Goal: Information Seeking & Learning: Learn about a topic

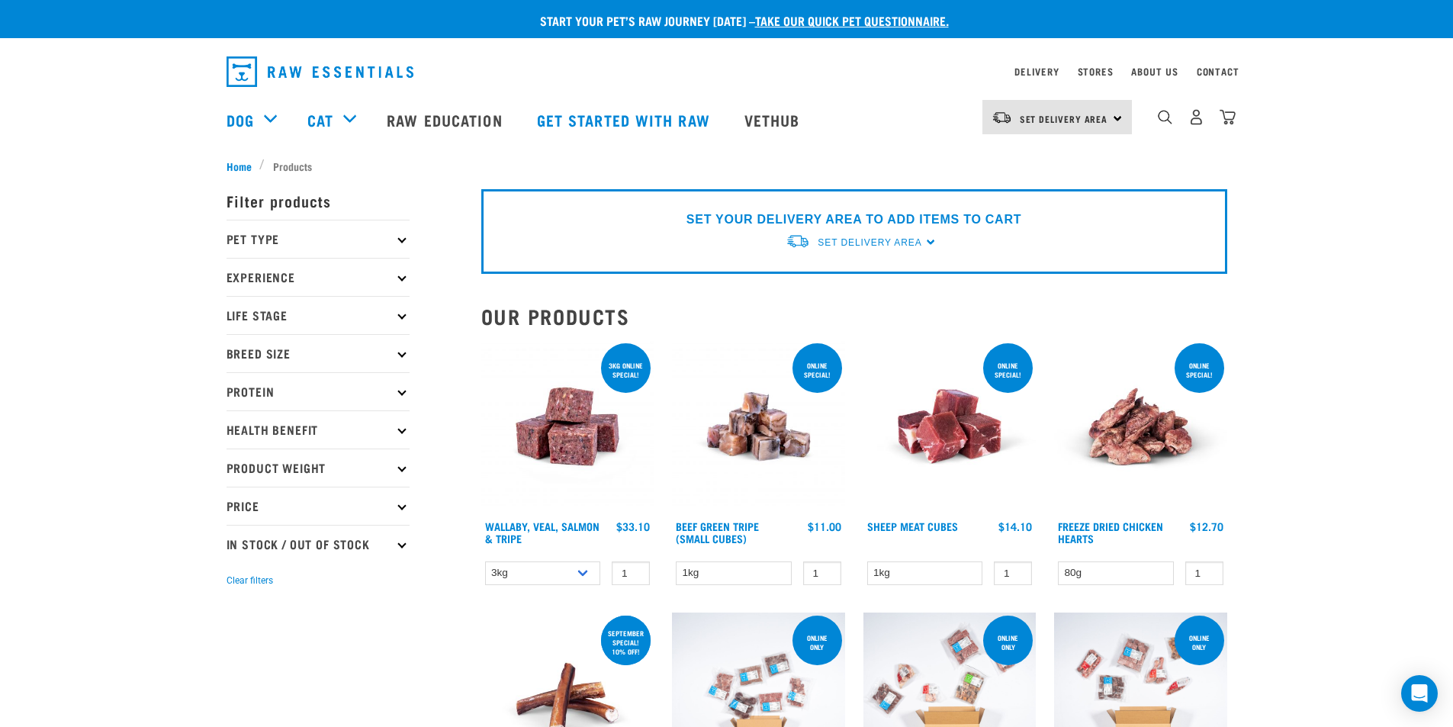
click at [313, 423] on p "Health Benefit" at bounding box center [318, 429] width 183 height 38
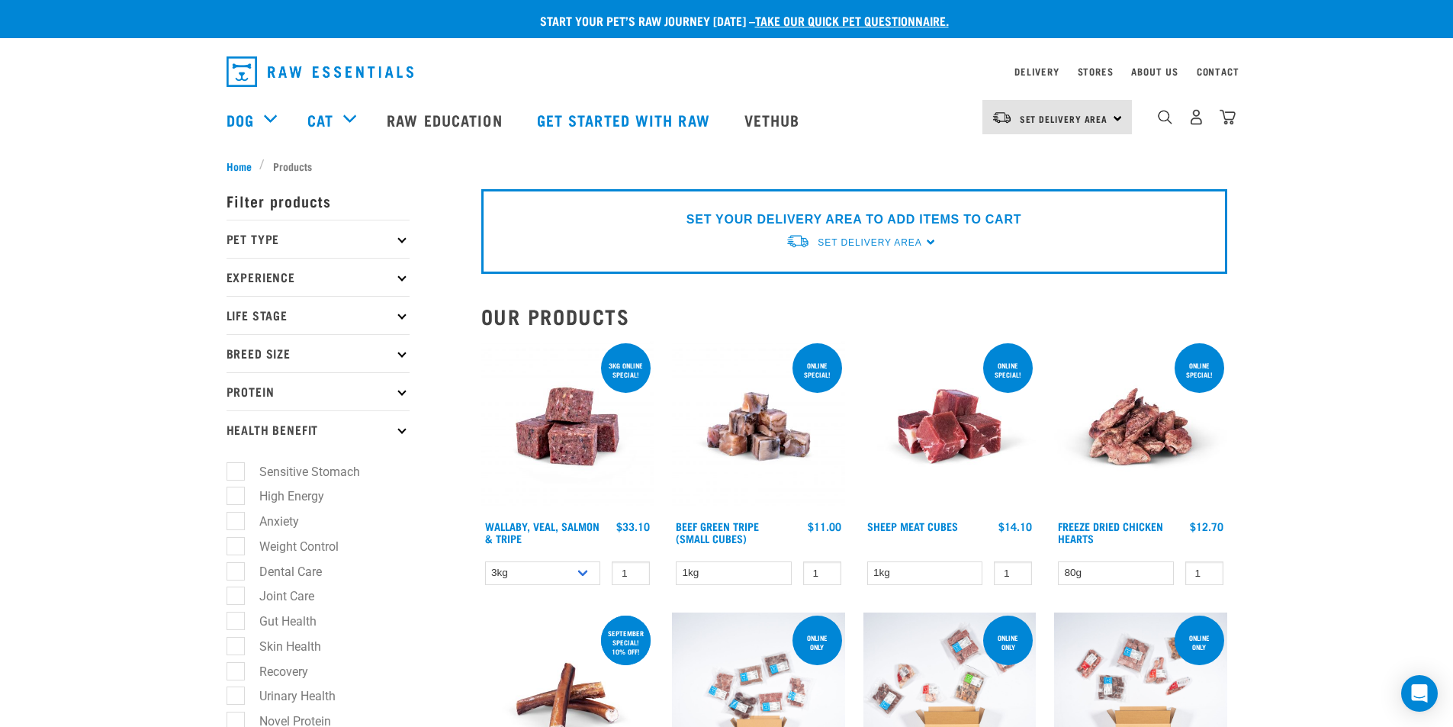
click at [235, 474] on label "Sensitive Stomach" at bounding box center [300, 471] width 131 height 19
click at [234, 474] on input "Sensitive Stomach" at bounding box center [232, 469] width 10 height 10
checkbox input "true"
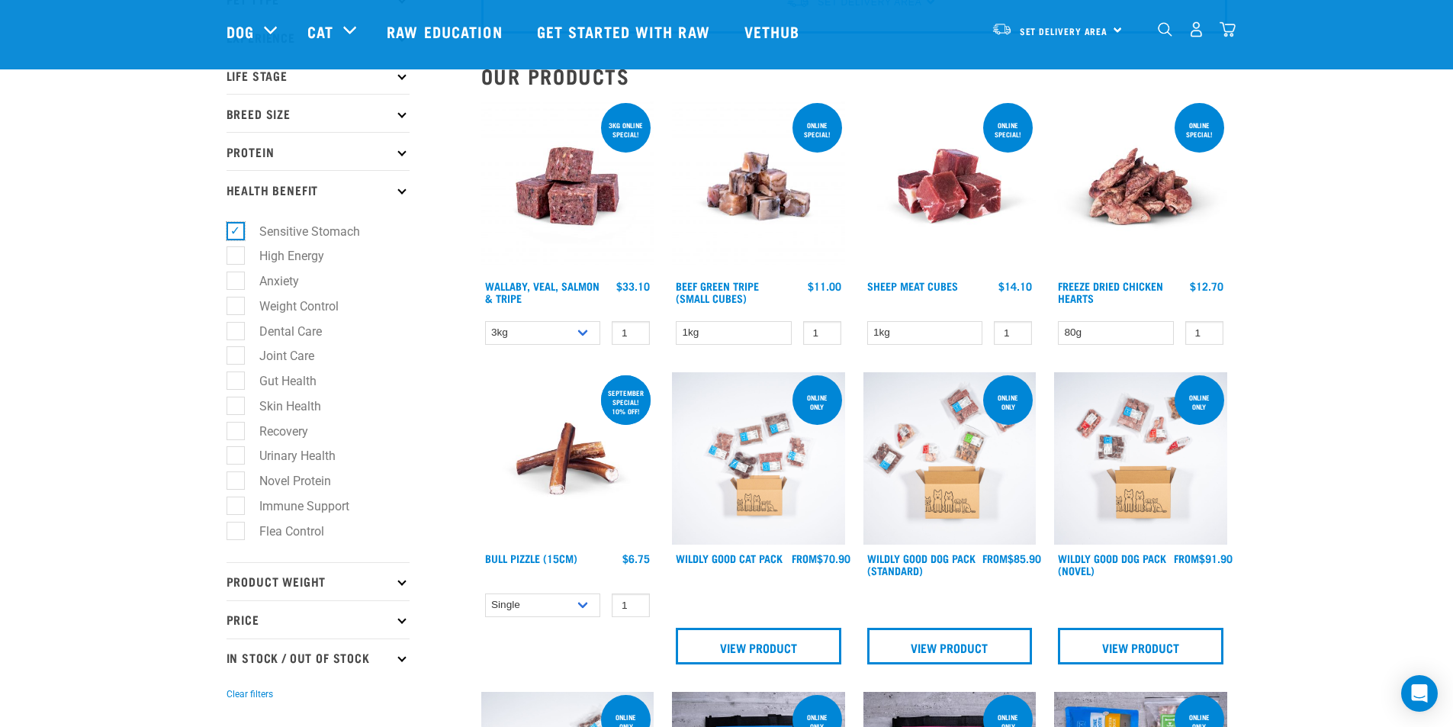
scroll to position [184, 0]
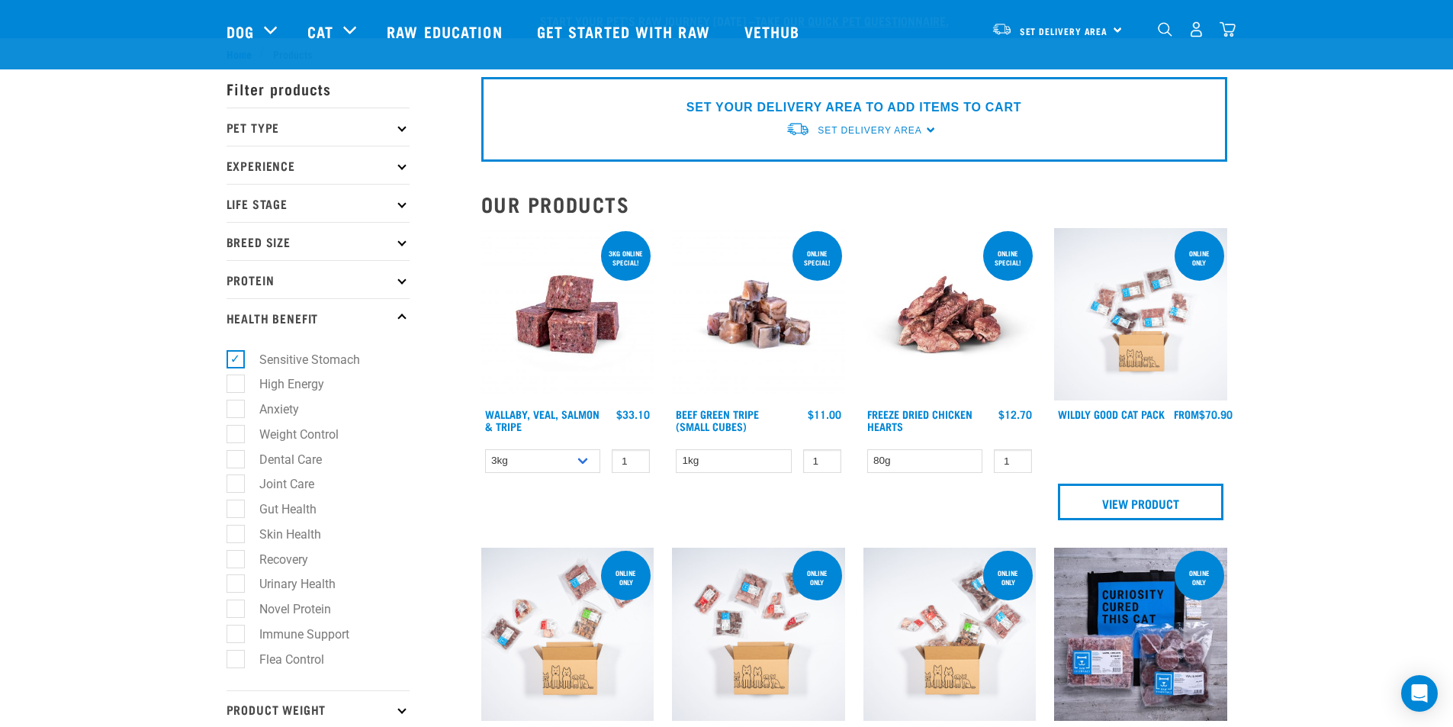
scroll to position [340, 0]
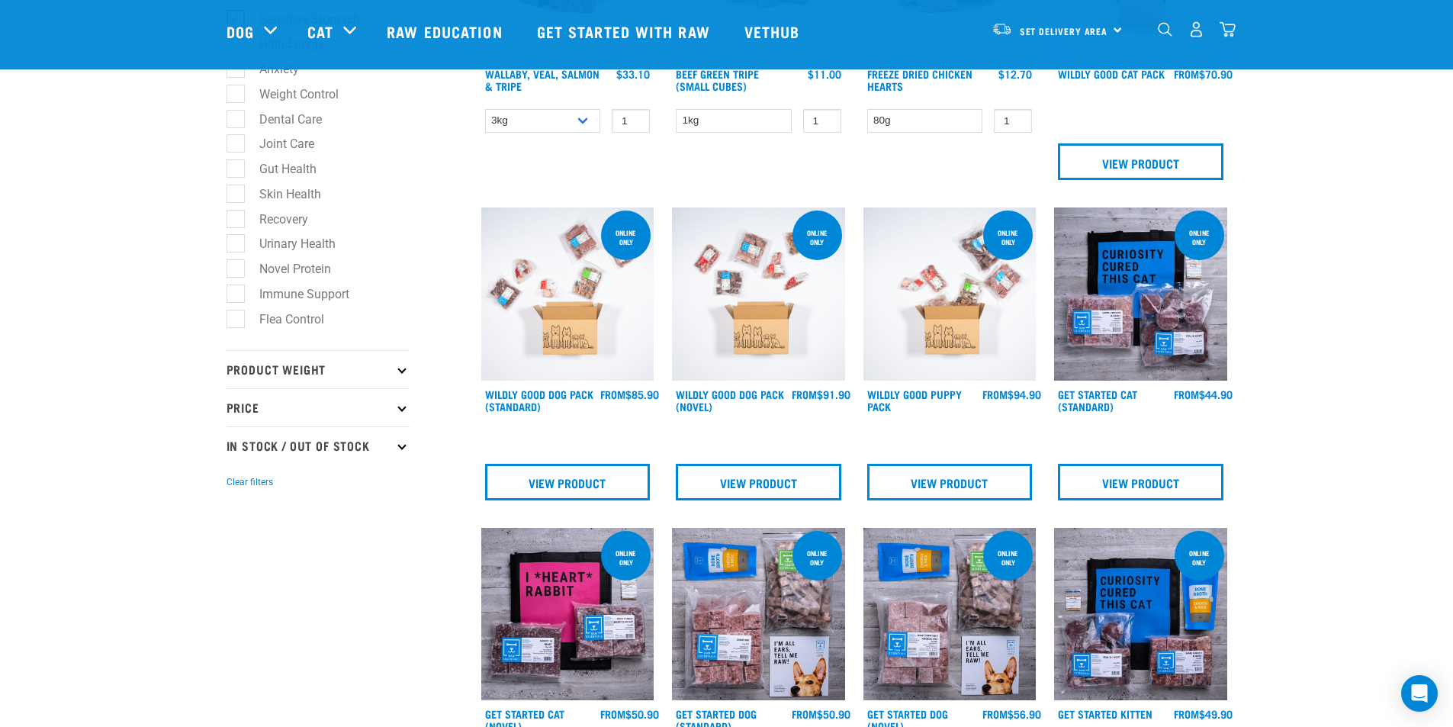
click at [282, 164] on label "Gut Health" at bounding box center [279, 168] width 88 height 19
click at [236, 164] on input "Gut Health" at bounding box center [232, 167] width 10 height 10
checkbox input "true"
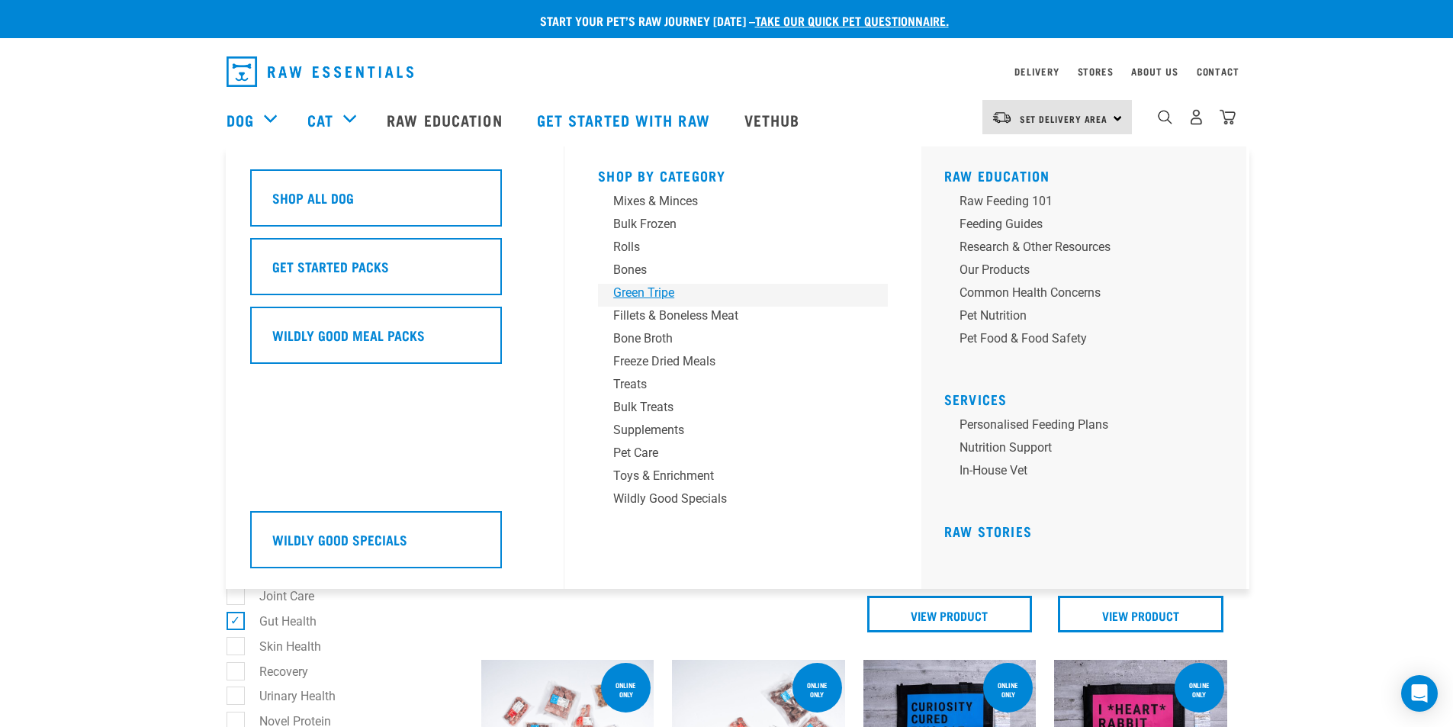
click at [633, 290] on div "Green Tripe" at bounding box center [732, 293] width 238 height 18
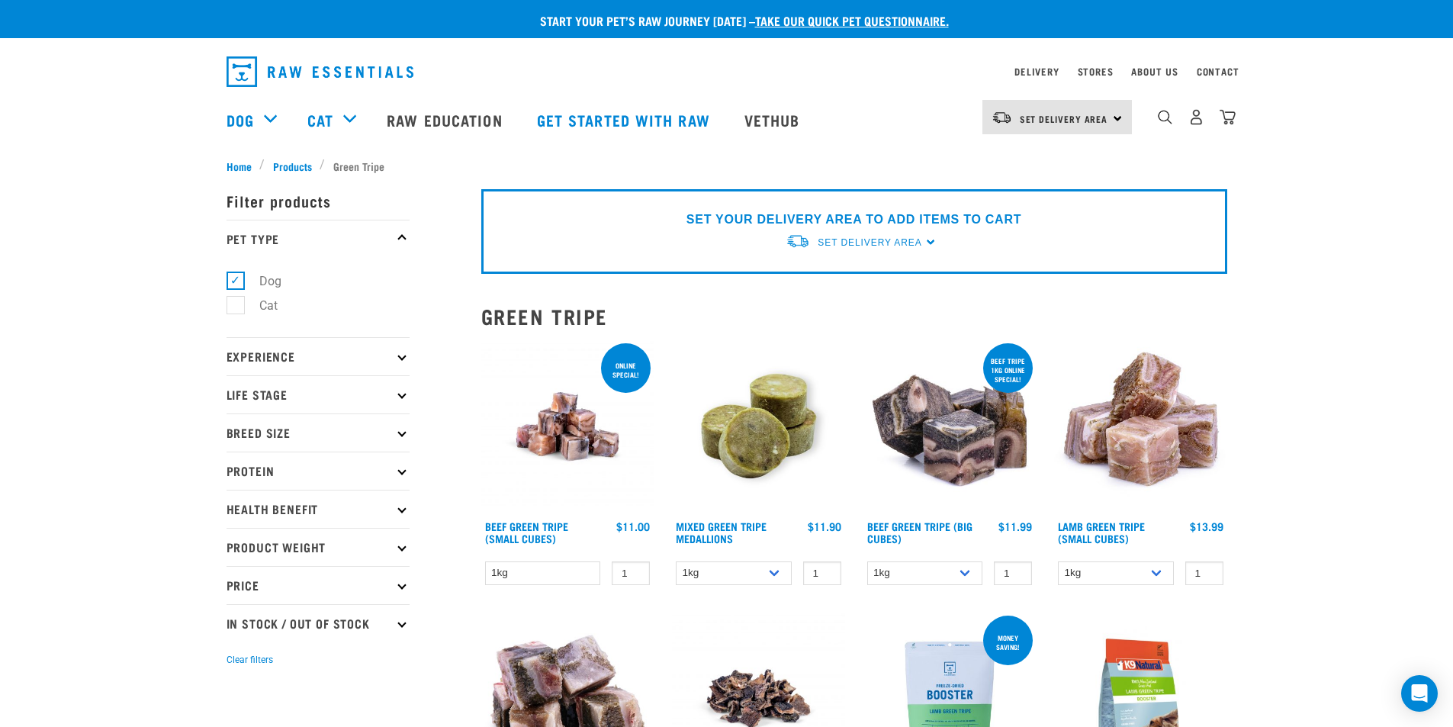
scroll to position [163, 0]
